Goal: Task Accomplishment & Management: Complete application form

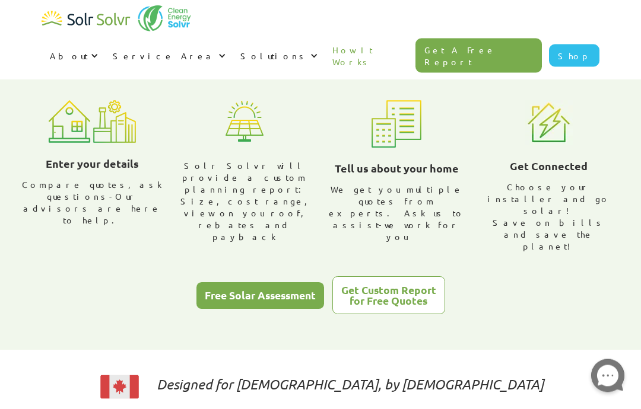
scroll to position [417, 0]
click at [409, 285] on div "Get Custom Report for Free Quotes" at bounding box center [388, 295] width 95 height 21
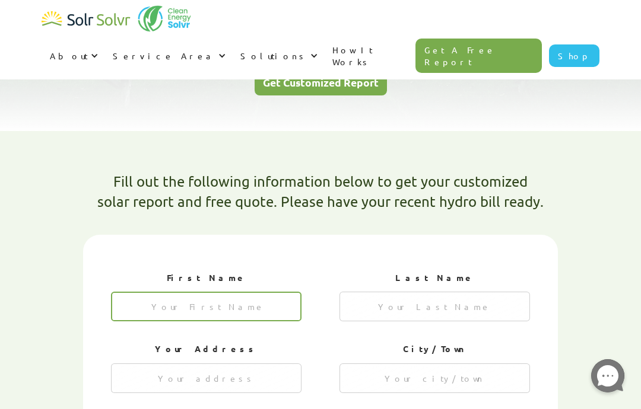
click at [213, 292] on input "1 of 4" at bounding box center [206, 307] width 190 height 30
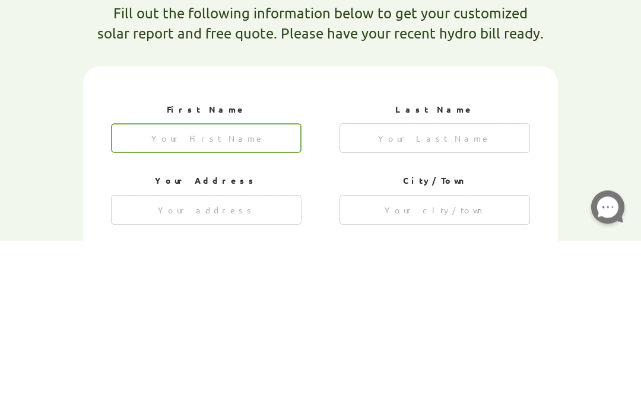
type input "[PERSON_NAME]"
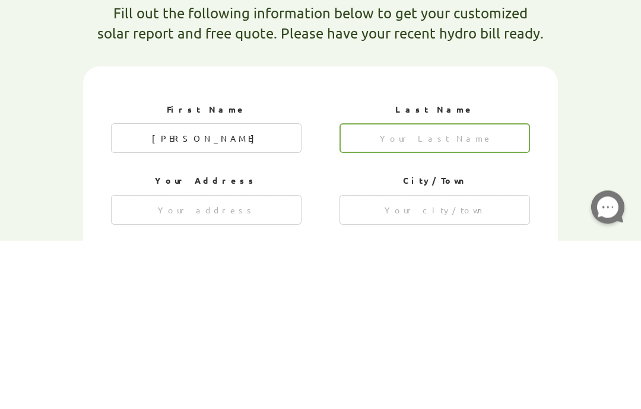
type input "[PERSON_NAME]"
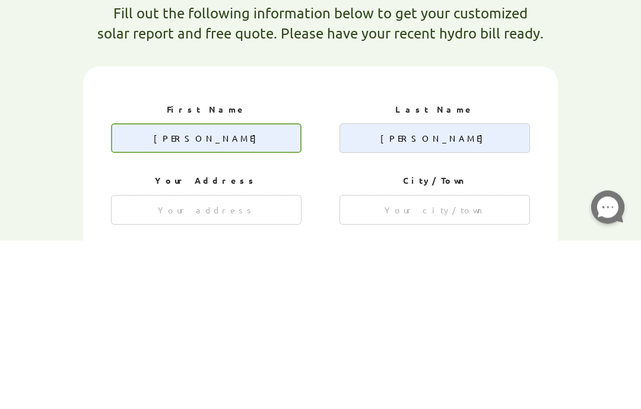
scroll to position [450, 0]
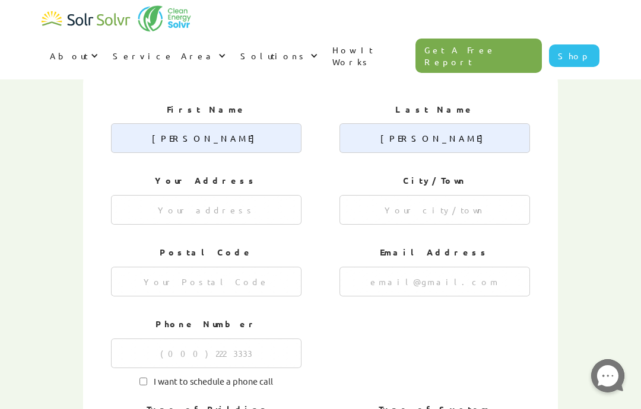
type input "72752 Ravine DR"
type input "[GEOGRAPHIC_DATA]"
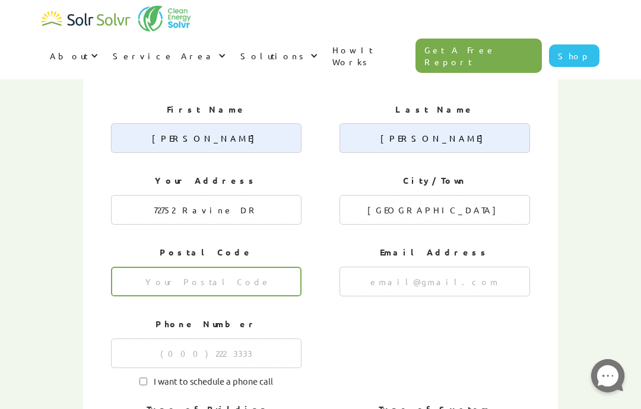
type input "N0M 2T0"
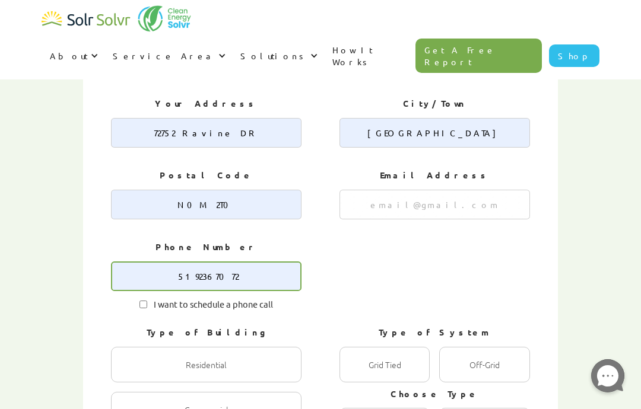
click at [249, 262] on input "5192367072" at bounding box center [206, 277] width 190 height 30
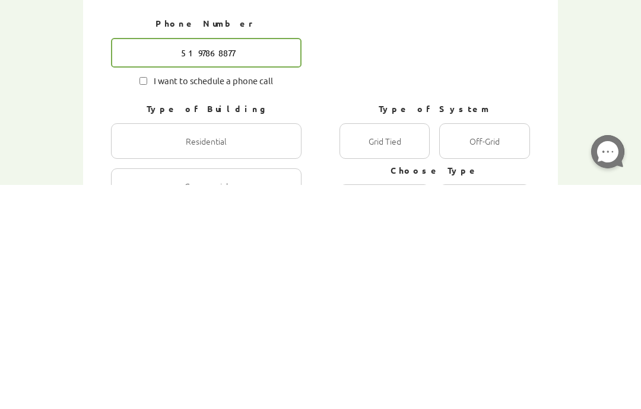
type input "5197868877"
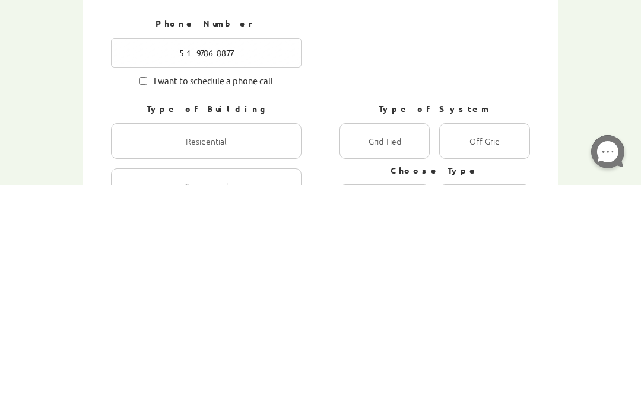
click at [401, 348] on div "1 of 4" at bounding box center [384, 366] width 90 height 36
click at [356, 374] on Tied "Grid Tied Radio" at bounding box center [352, 378] width 8 height 8
radio Tied "true"
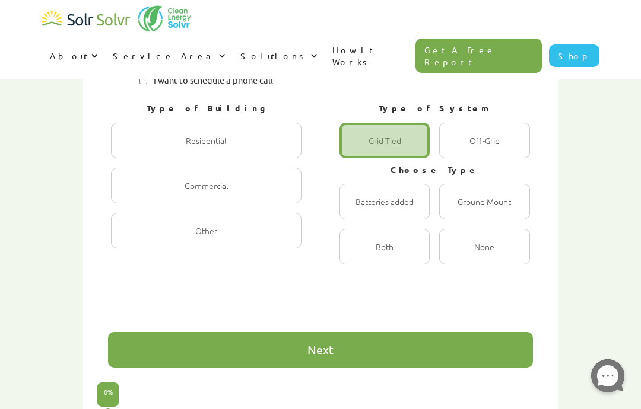
click at [397, 184] on div "1 of 4" at bounding box center [384, 202] width 90 height 36
click at [356, 211] on input "Batteries added Radio" at bounding box center [352, 215] width 8 height 8
radio input "true"
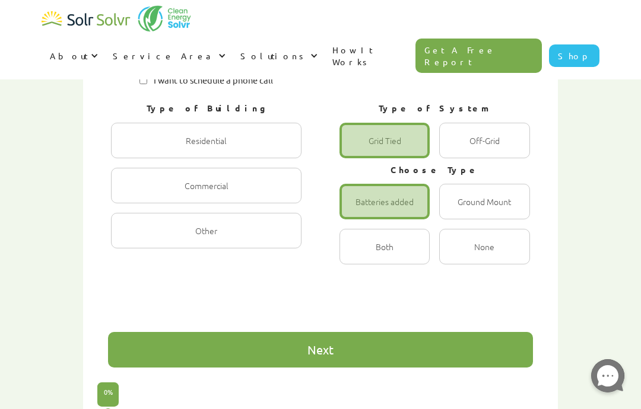
click at [361, 332] on div "Next" at bounding box center [320, 350] width 425 height 36
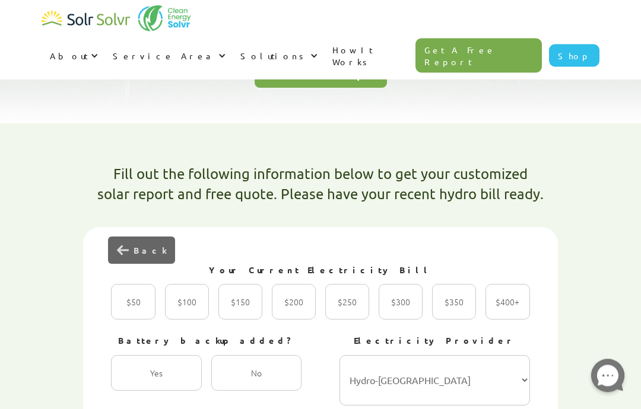
scroll to position [290, 0]
click at [296, 284] on div "2 of 4" at bounding box center [294, 302] width 44 height 36
click at [288, 311] on input "$200 Radio" at bounding box center [285, 315] width 8 height 8
radio input "true"
click at [268, 355] on div "2 of 4" at bounding box center [256, 373] width 90 height 36
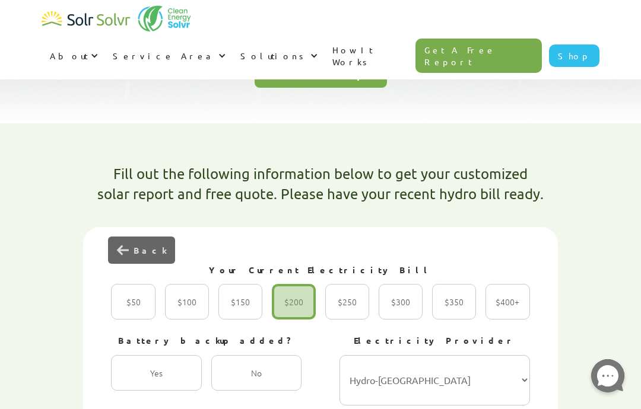
click at [228, 382] on input "No Radio" at bounding box center [224, 386] width 8 height 8
radio input "true"
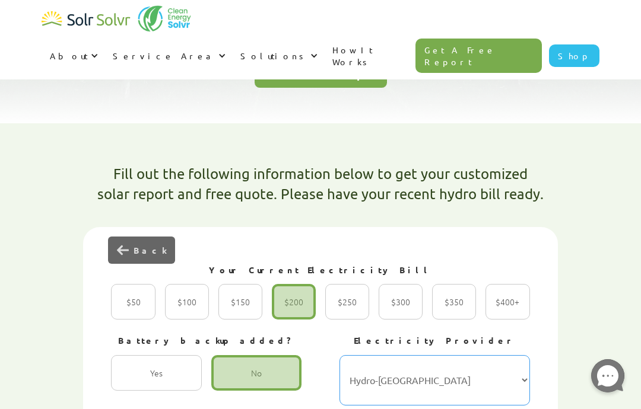
click at [510, 355] on select "Hydro-Québec Hydro One Ontario Power Generation BC Hydro Alectra Utilities ENMA…" at bounding box center [434, 380] width 190 height 50
select select "Hydro One"
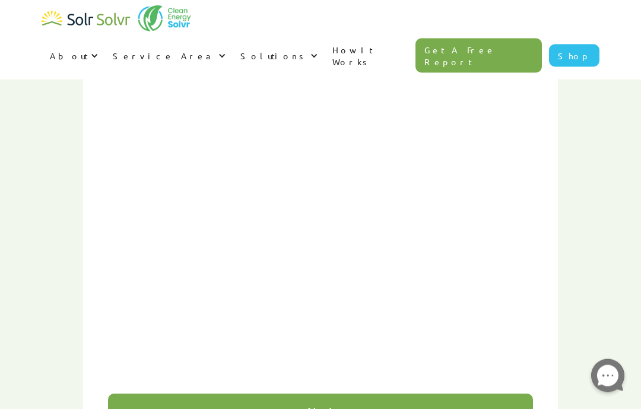
click at [364, 395] on div "Next" at bounding box center [320, 413] width 425 height 36
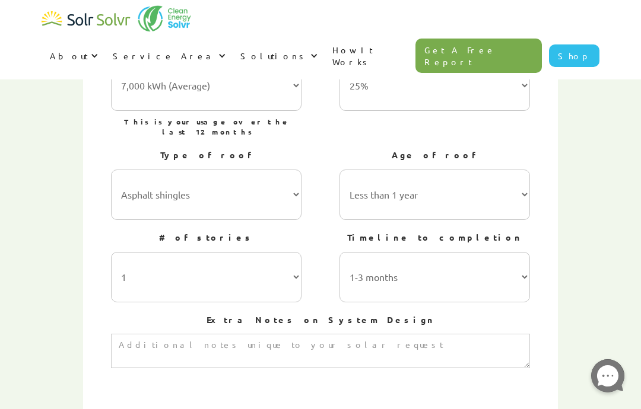
scroll to position [525, 0]
click at [518, 170] on select "Less than 1 year 1-5 years 5-10 years 10-15 years 20-30 years 30+ years" at bounding box center [434, 195] width 190 height 50
select select "10-15 years"
click at [514, 253] on select "1-3 months 3-6 months 6-12 months 12-24 months 24+ months" at bounding box center [434, 278] width 190 height 50
select select "3-6 months"
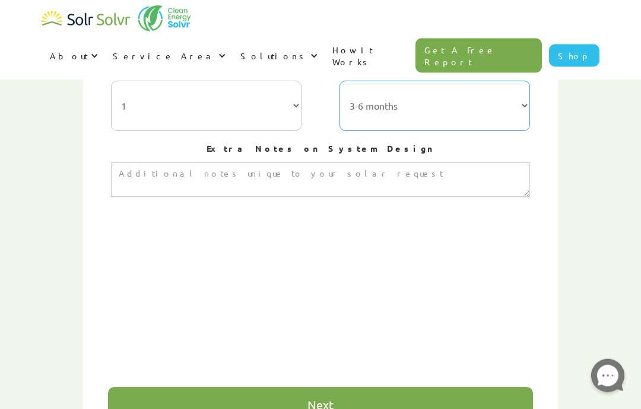
scroll to position [696, 0]
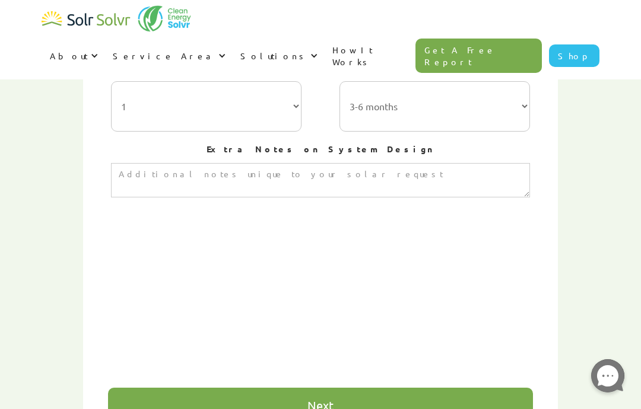
click at [358, 388] on div "Next" at bounding box center [320, 406] width 425 height 36
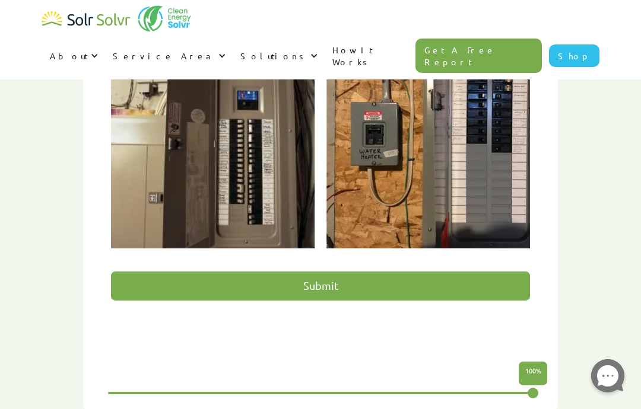
click at [367, 272] on input "Submit" at bounding box center [320, 286] width 418 height 29
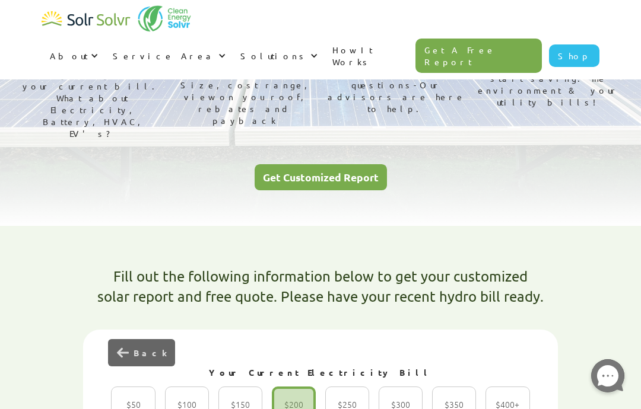
scroll to position [0, 0]
